Goal: Task Accomplishment & Management: Manage account settings

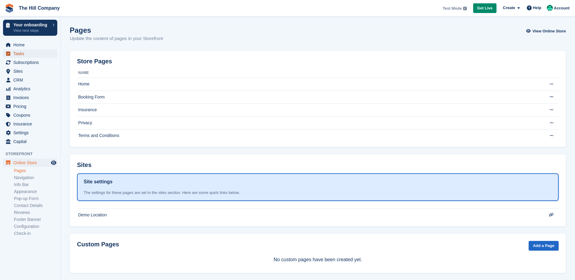
click at [33, 54] on span "Tasks" at bounding box center [31, 53] width 36 height 8
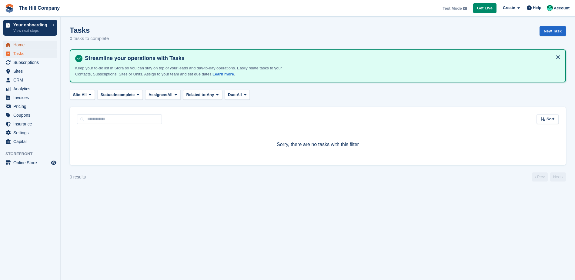
click at [25, 46] on span "Home" at bounding box center [31, 45] width 36 height 8
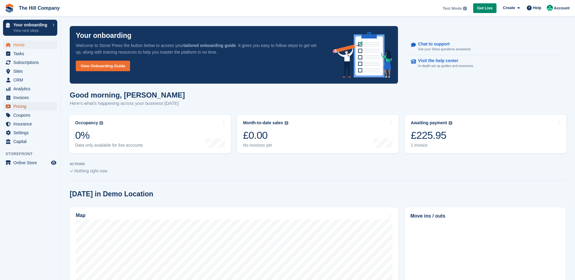
click at [19, 109] on span "Pricing" at bounding box center [31, 106] width 36 height 8
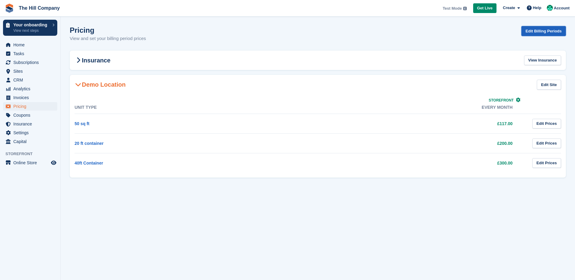
click at [546, 33] on link "Edit Billing Periods" at bounding box center [543, 31] width 45 height 10
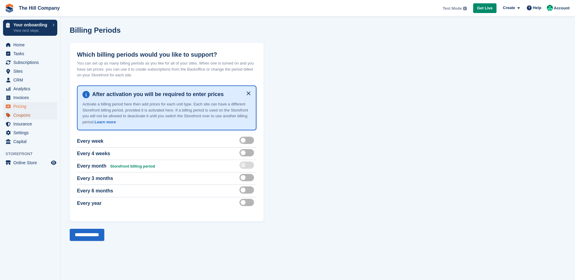
click at [30, 114] on span "Coupons" at bounding box center [31, 115] width 36 height 8
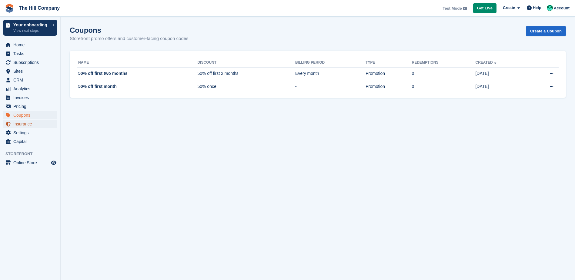
click at [29, 124] on span "Insurance" at bounding box center [31, 124] width 36 height 8
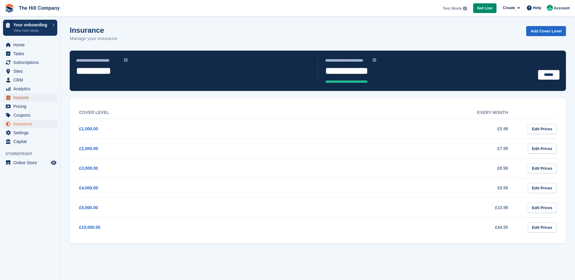
click at [26, 102] on span "Invoices" at bounding box center [31, 97] width 36 height 8
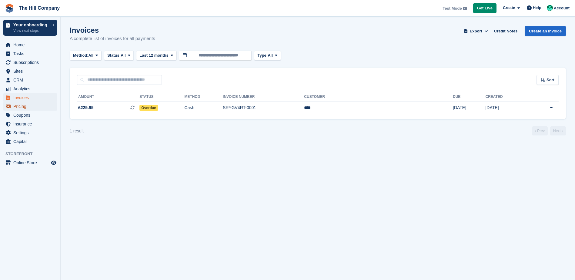
click at [26, 108] on span "Pricing" at bounding box center [31, 106] width 36 height 8
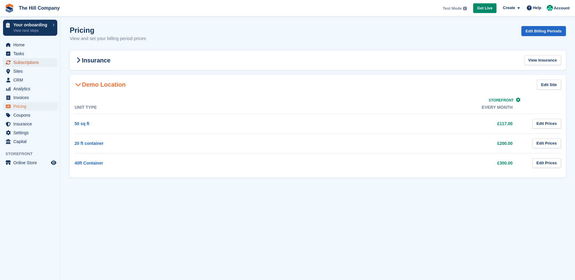
click at [22, 63] on span "Subscriptions" at bounding box center [31, 62] width 36 height 8
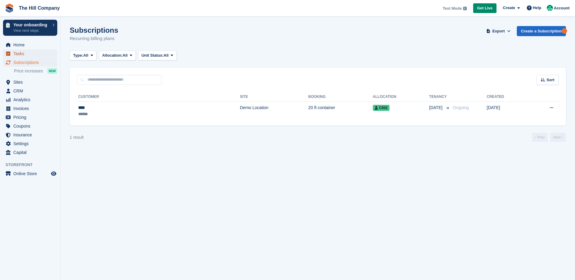
click at [20, 56] on span "Tasks" at bounding box center [31, 53] width 36 height 8
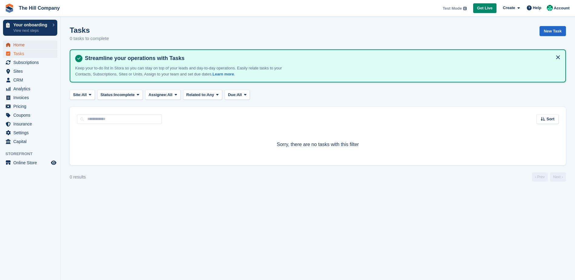
click at [20, 47] on span "Home" at bounding box center [31, 45] width 36 height 8
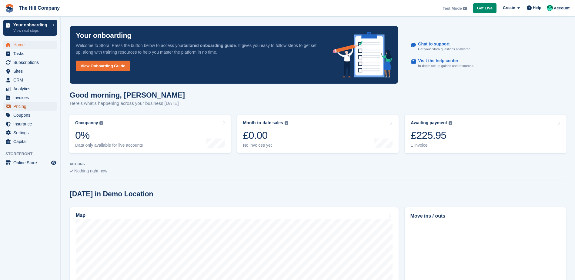
click at [24, 108] on span "Pricing" at bounding box center [31, 106] width 36 height 8
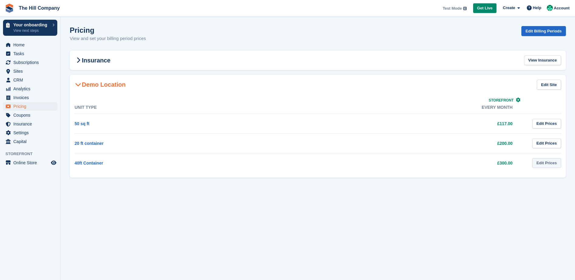
click at [546, 167] on link "Edit Prices" at bounding box center [546, 163] width 29 height 10
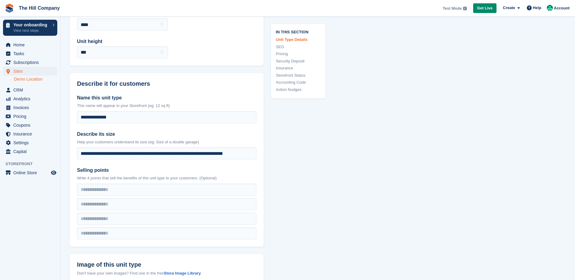
scroll to position [182, 0]
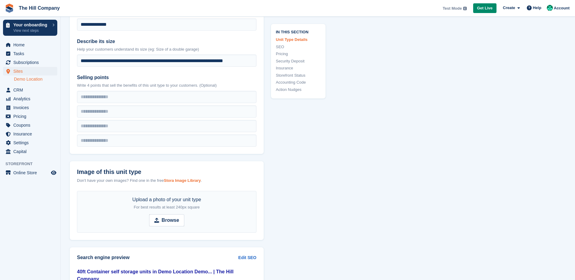
click at [177, 180] on strong "Stora Image Library" at bounding box center [182, 180] width 37 height 5
click at [162, 221] on strong "Browse" at bounding box center [171, 220] width 18 height 7
click at [162, 221] on input "Browse" at bounding box center [166, 220] width 35 height 12
type input "**********"
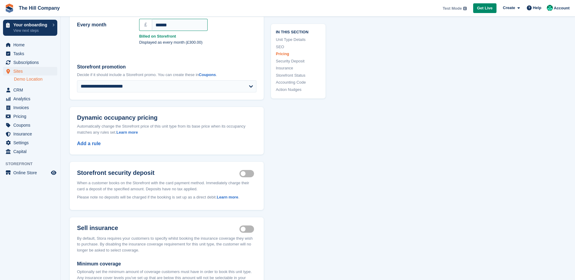
scroll to position [515, 0]
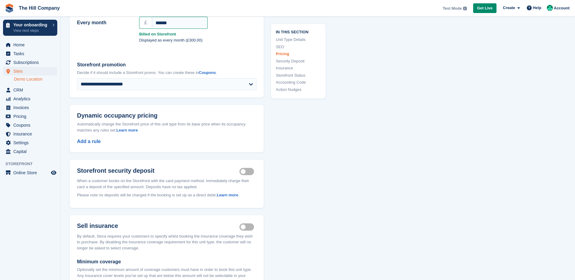
click at [242, 171] on label "Security deposit on" at bounding box center [247, 171] width 17 height 1
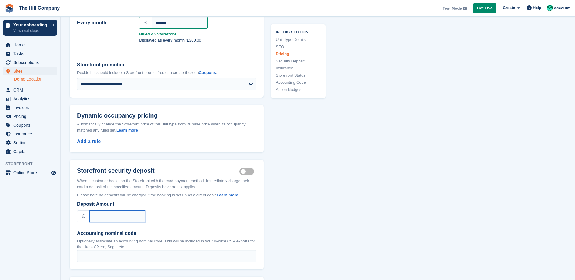
click at [132, 210] on input "Deposit Amount" at bounding box center [117, 216] width 56 height 12
type input "**"
click at [290, 206] on div "In this section Unit Type Details SEO Pricing Security Deposit Insurance Storef…" at bounding box center [295, 156] width 62 height 1243
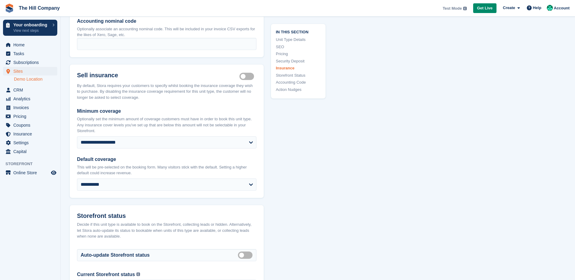
scroll to position [939, 0]
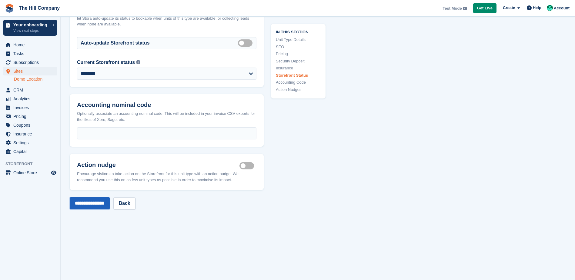
click at [98, 198] on input "**********" at bounding box center [90, 203] width 40 height 12
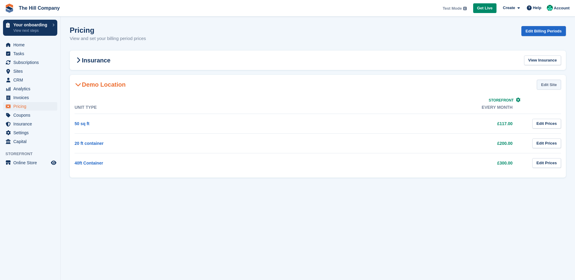
click at [552, 85] on link "Edit Site" at bounding box center [549, 85] width 24 height 10
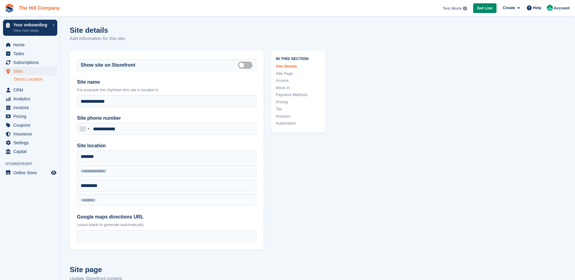
click at [28, 10] on link "The Hill Company" at bounding box center [39, 8] width 46 height 10
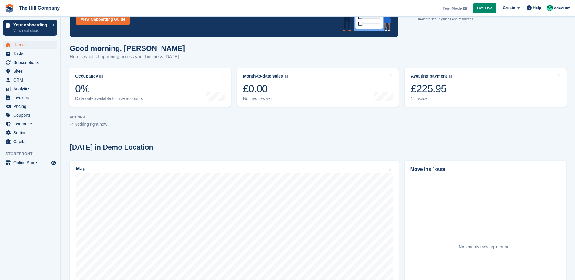
scroll to position [91, 0]
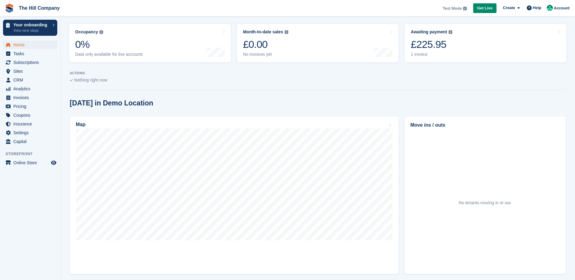
click at [208, 93] on section "Your onboarding Welcome to Stora! Press the button below to access your tailore…" at bounding box center [318, 145] width 514 height 472
click at [201, 93] on section "Your onboarding Welcome to Stora! Press the button below to access your tailore…" at bounding box center [318, 145] width 514 height 472
drag, startPoint x: 201, startPoint y: 93, endPoint x: 205, endPoint y: 104, distance: 11.1
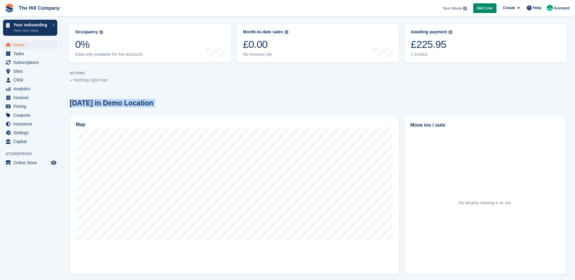
click at [205, 104] on div "Today in Demo Location" at bounding box center [318, 103] width 496 height 8
click at [352, 97] on section "Your onboarding Welcome to Stora! Press the button below to access your tailore…" at bounding box center [318, 145] width 514 height 472
click at [351, 99] on section "Your onboarding Welcome to Stora! Press the button below to access your tailore…" at bounding box center [318, 145] width 514 height 472
click at [351, 99] on div "Today in Demo Location" at bounding box center [318, 103] width 496 height 8
